Goal: Information Seeking & Learning: Learn about a topic

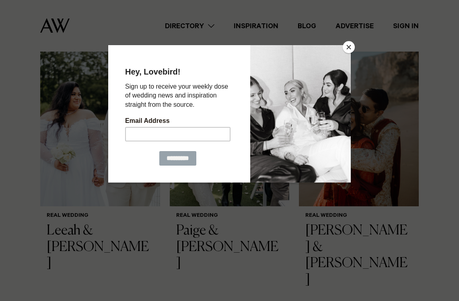
scroll to position [754, 0]
click at [348, 47] on button "Close" at bounding box center [349, 47] width 12 height 12
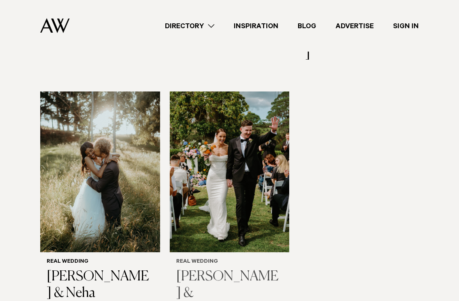
scroll to position [984, 0]
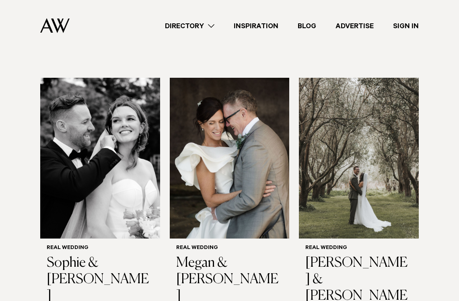
scroll to position [1812, 0]
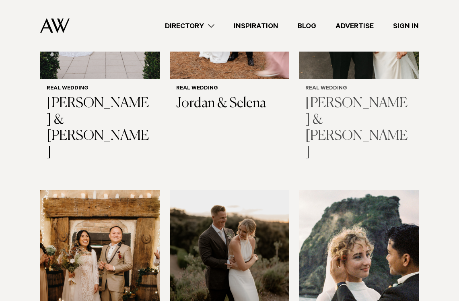
scroll to position [2496, 0]
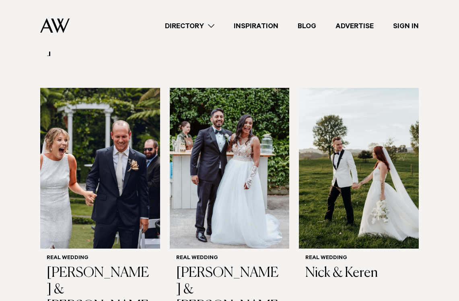
scroll to position [3437, 0]
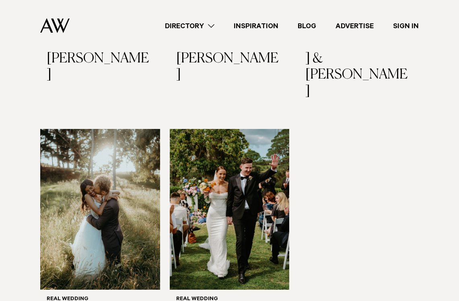
scroll to position [912, 0]
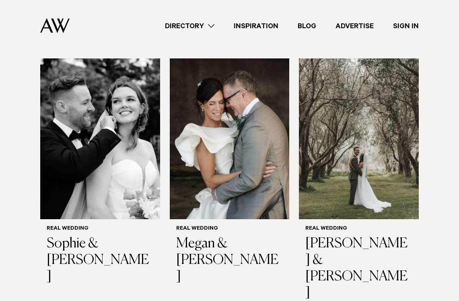
scroll to position [1831, 0]
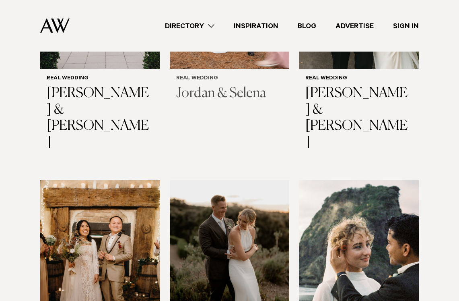
scroll to position [2525, 0]
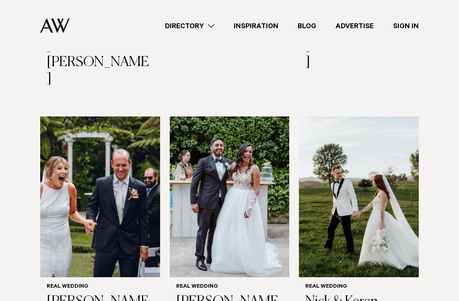
scroll to position [3407, 0]
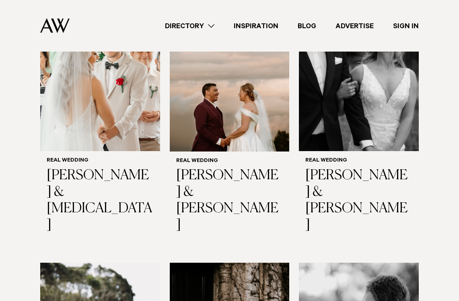
scroll to position [4311, 0]
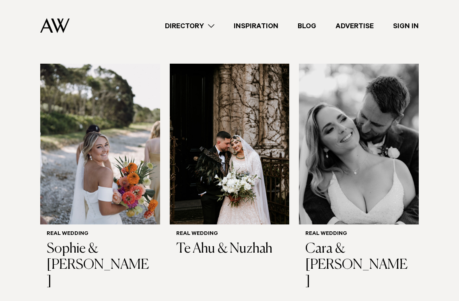
scroll to position [4476, 0]
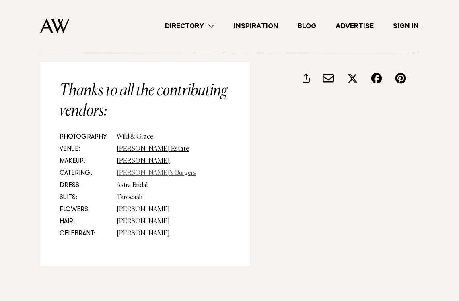
scroll to position [7431, 0]
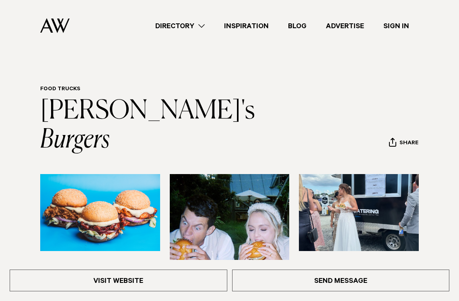
click at [202, 21] on link "Directory" at bounding box center [180, 26] width 69 height 11
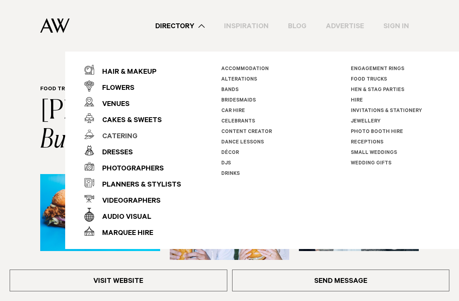
click at [119, 134] on div "Catering" at bounding box center [115, 137] width 43 height 16
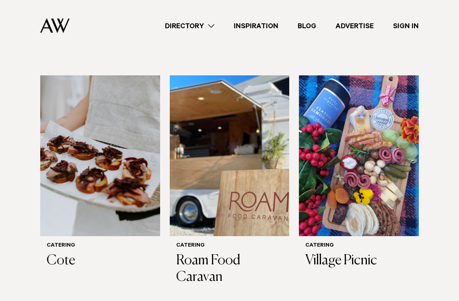
scroll to position [759, 0]
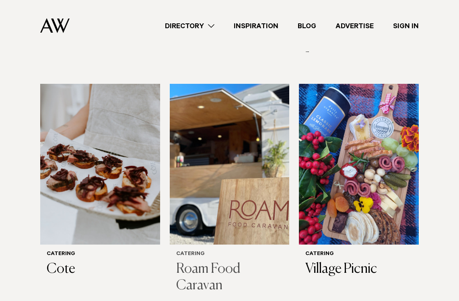
click at [239, 177] on img at bounding box center [230, 164] width 120 height 161
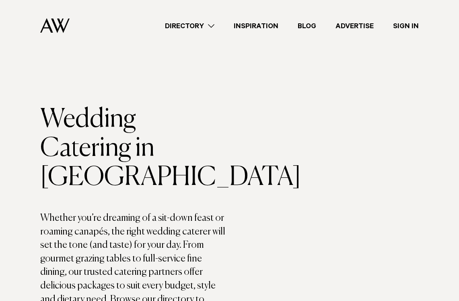
scroll to position [759, 0]
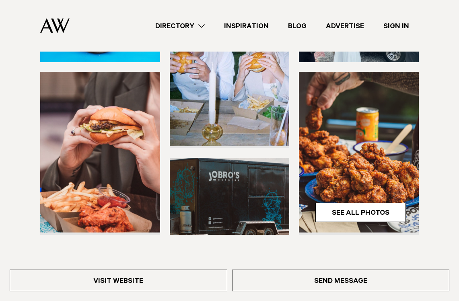
scroll to position [30, 0]
